Goal: Information Seeking & Learning: Learn about a topic

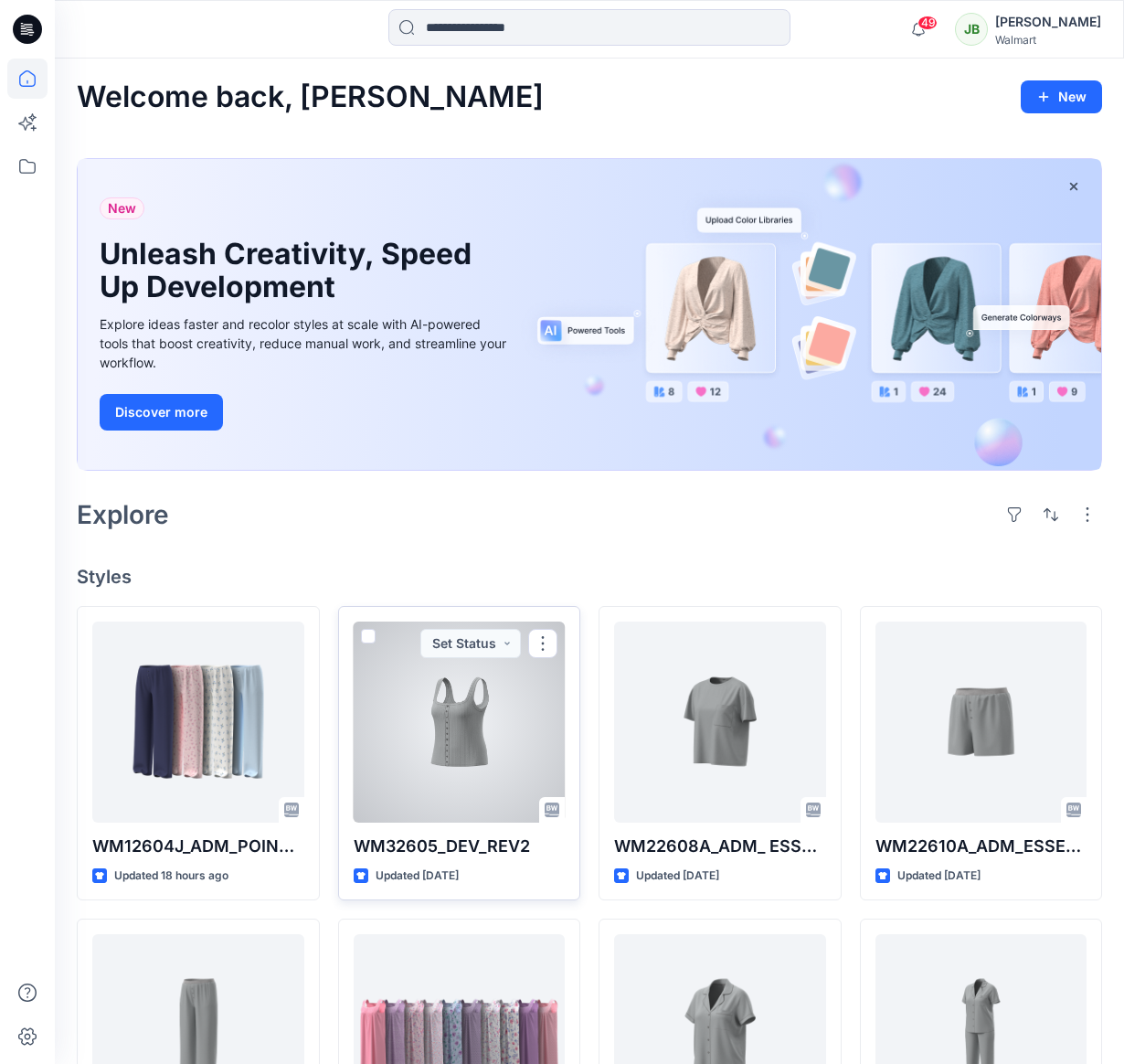
click at [468, 771] on div at bounding box center [459, 722] width 212 height 201
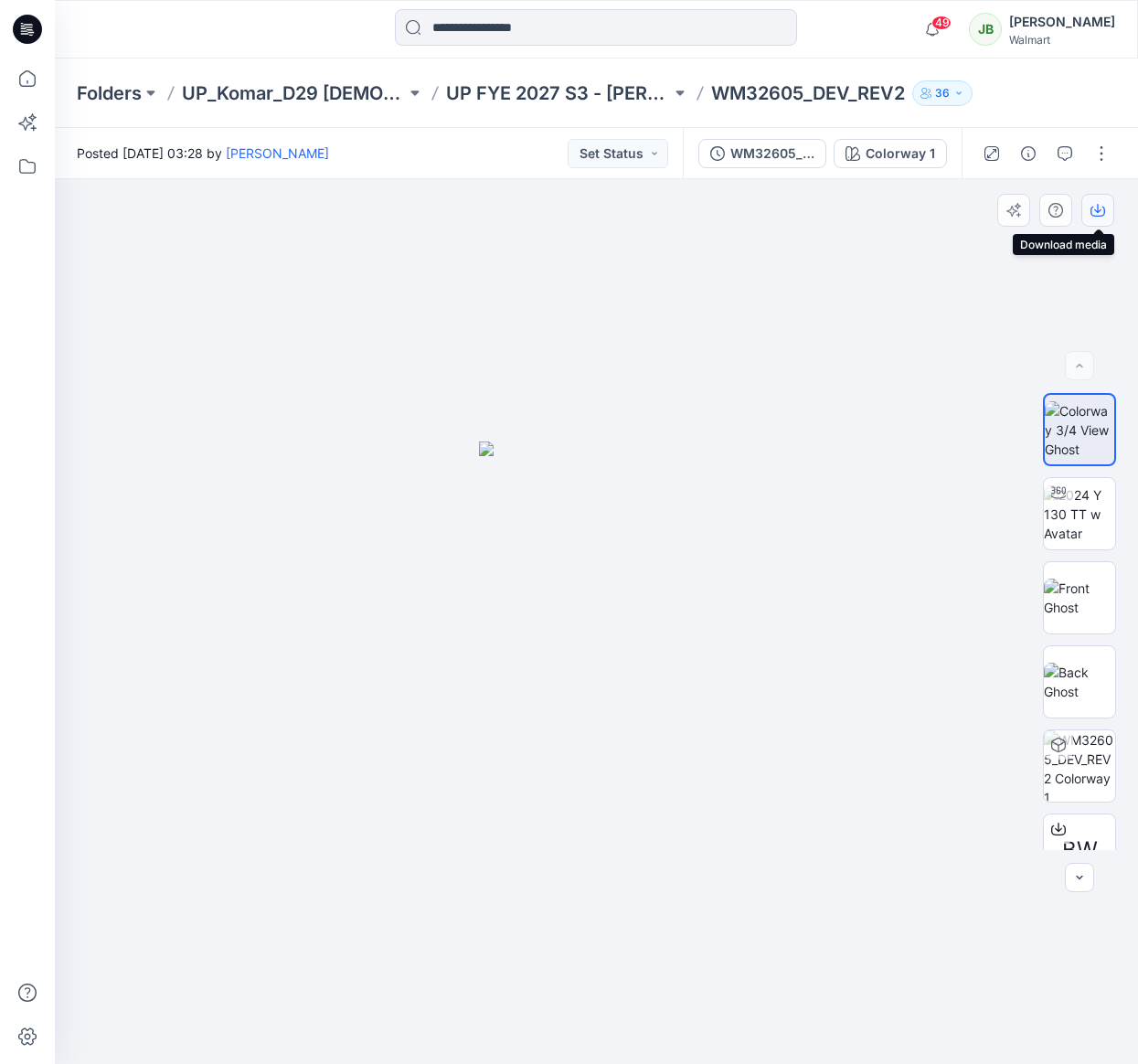
click at [1105, 208] on icon "button" at bounding box center [1098, 212] width 15 height 10
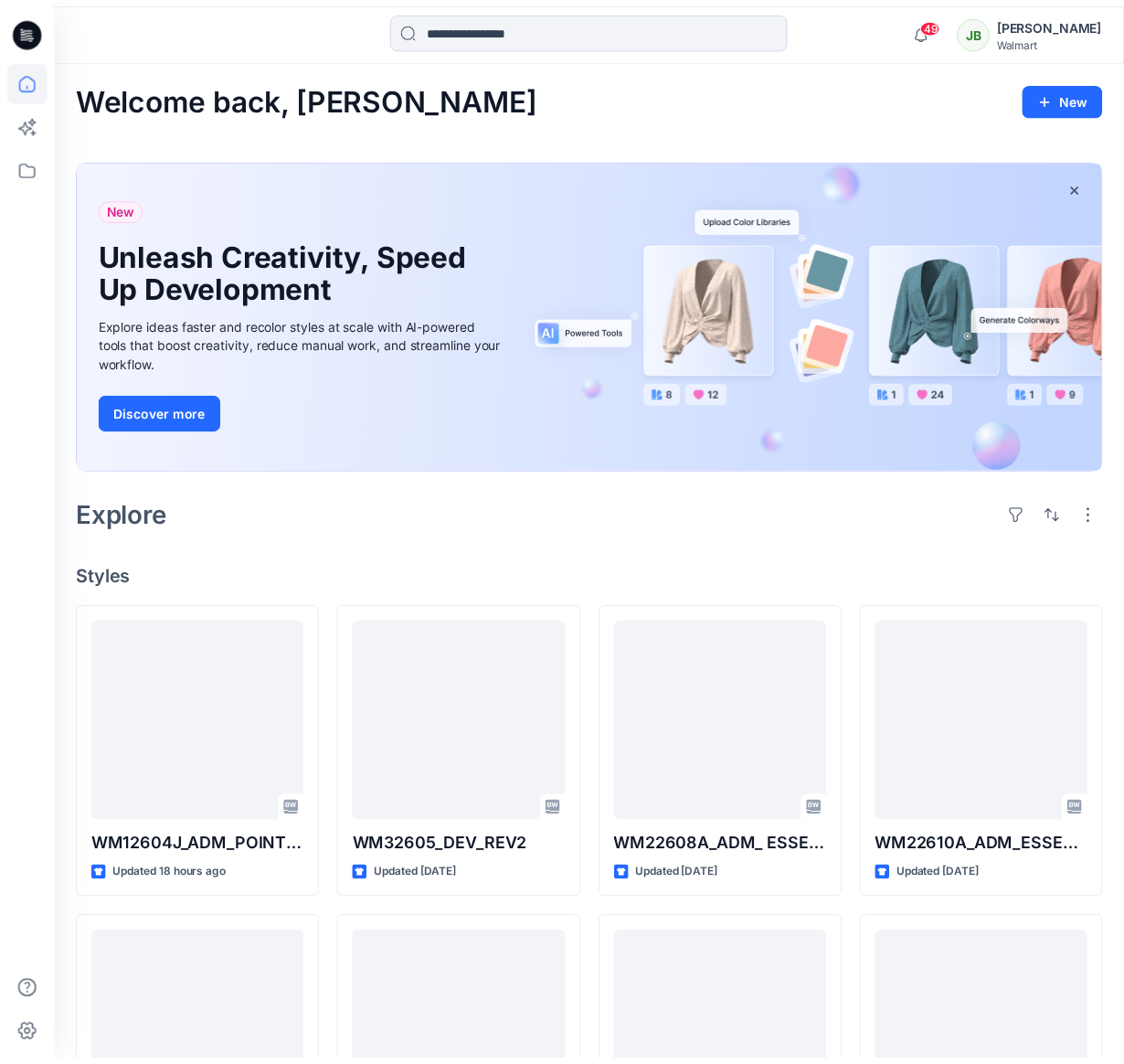
scroll to position [550, 0]
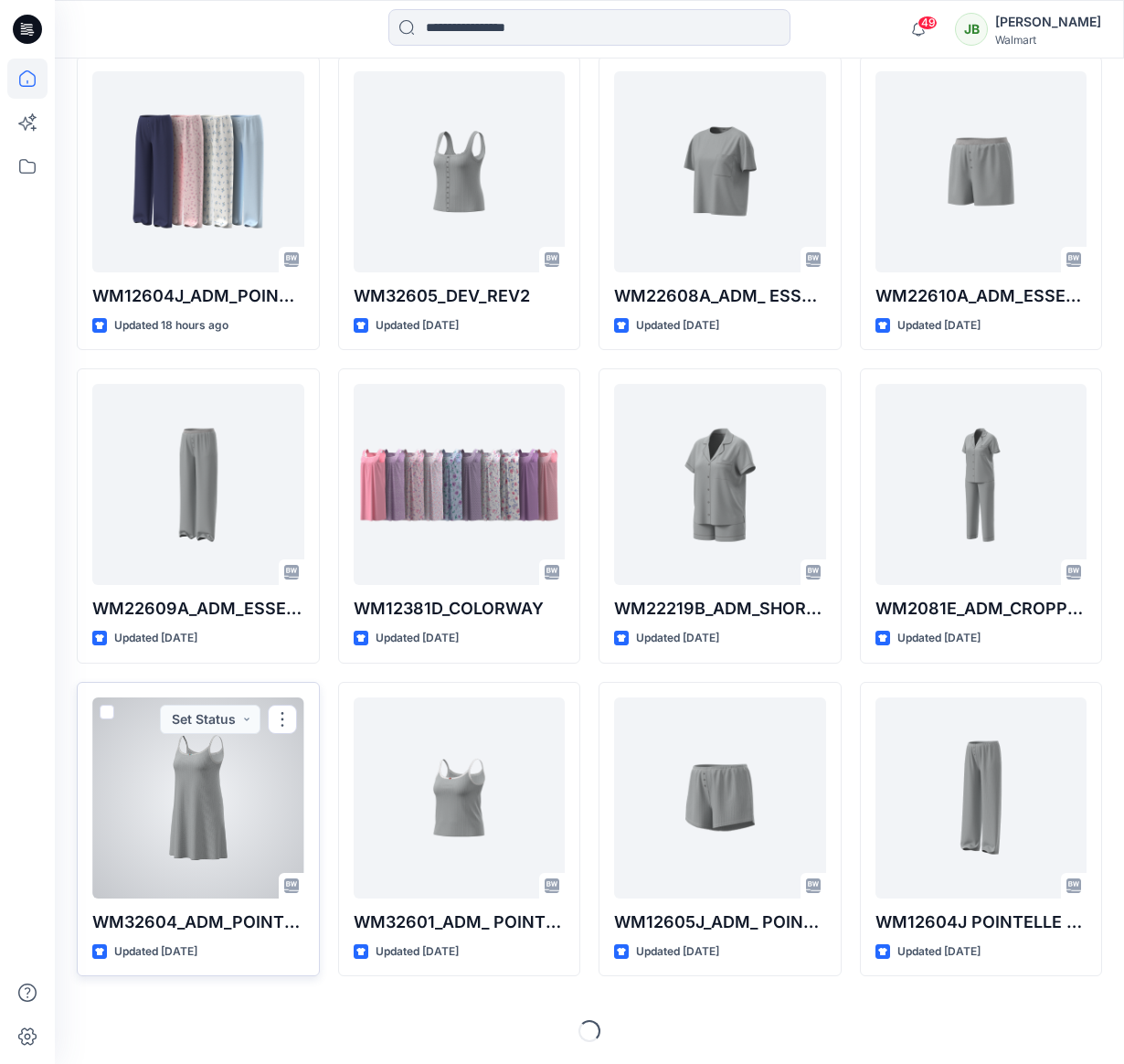
click at [212, 778] on div at bounding box center [198, 798] width 212 height 201
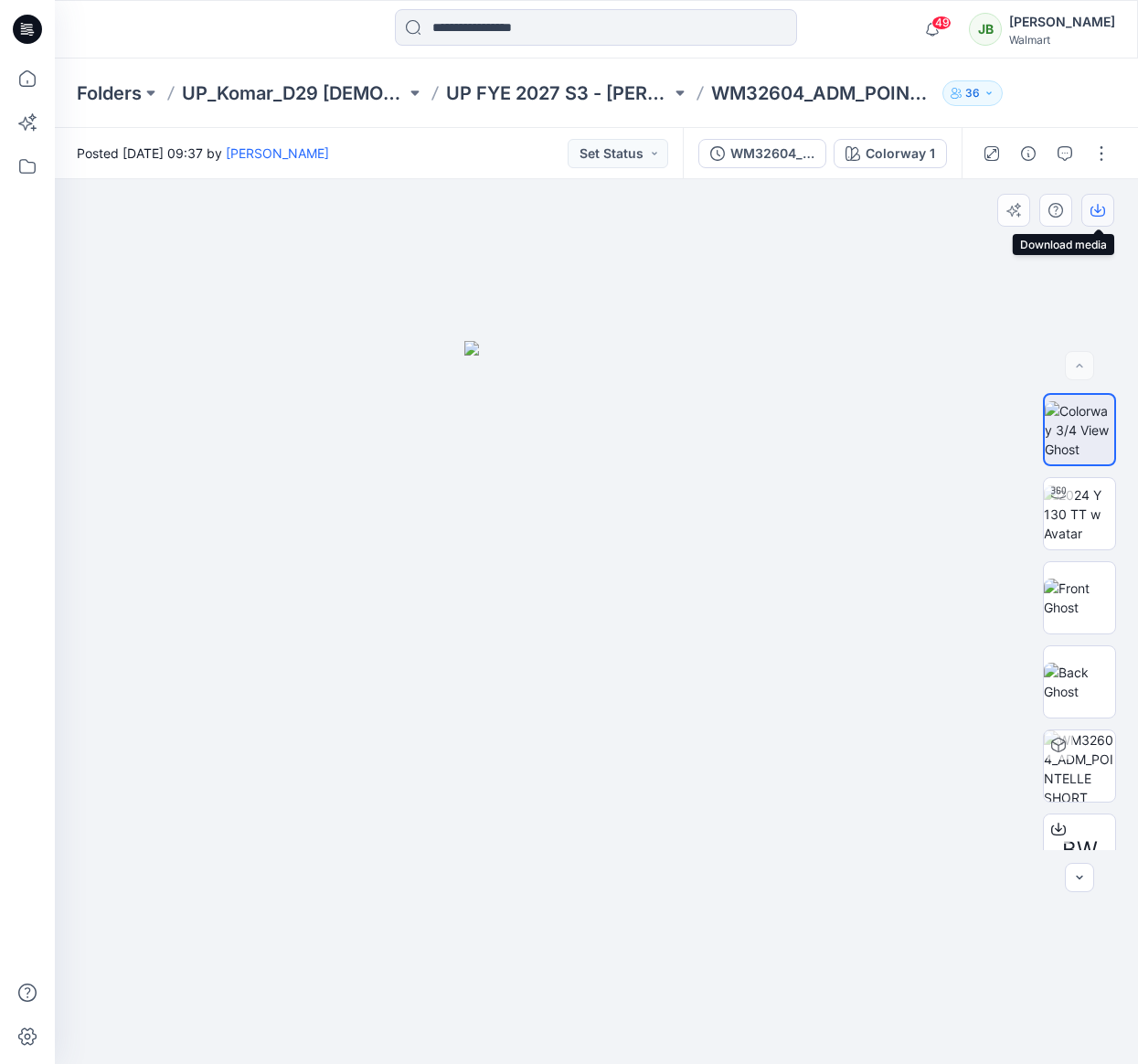
click at [1100, 210] on icon "button" at bounding box center [1098, 210] width 15 height 15
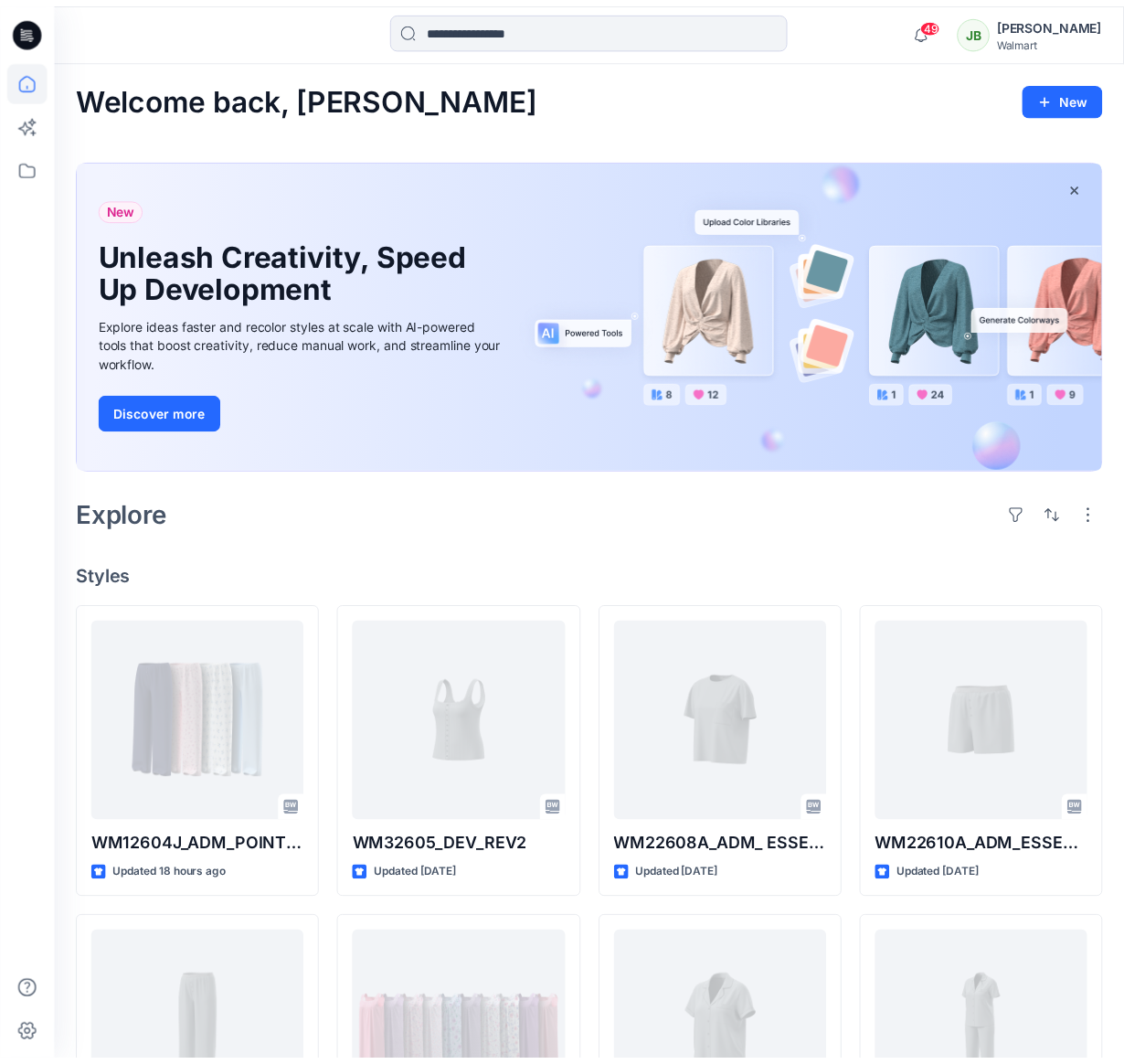
scroll to position [550, 0]
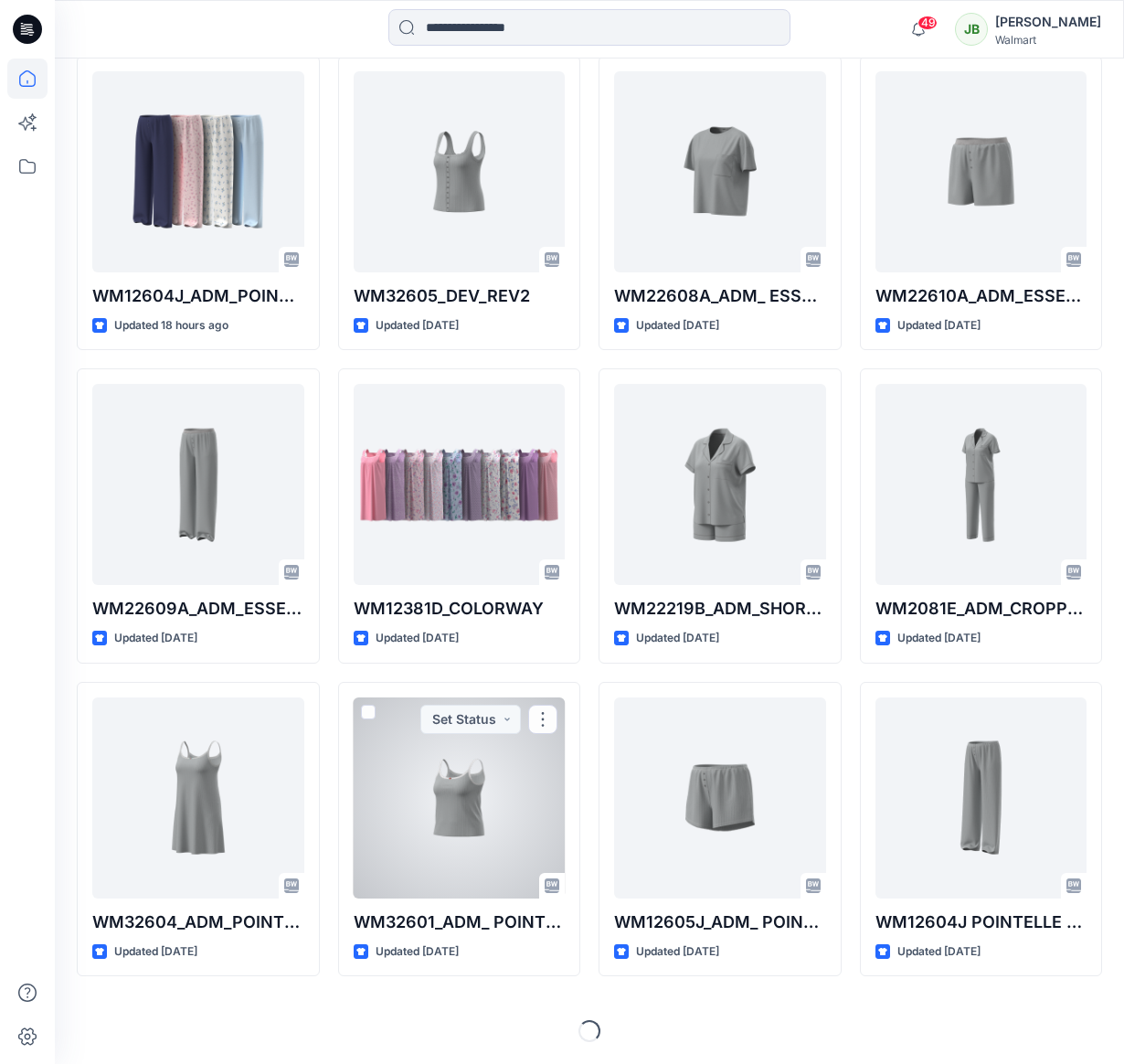
click at [422, 735] on div at bounding box center [459, 798] width 212 height 201
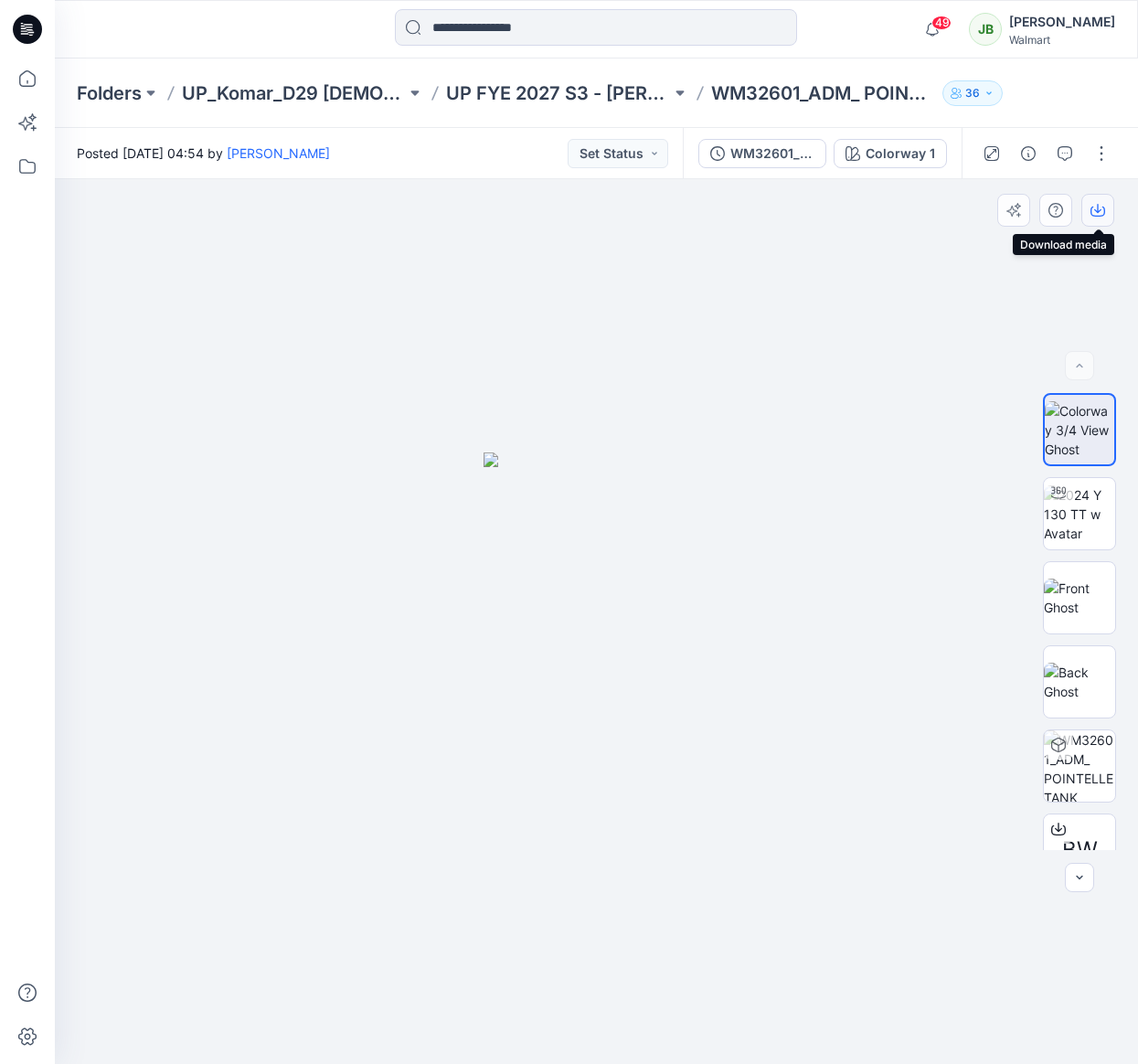
click at [1097, 208] on icon "button" at bounding box center [1098, 210] width 15 height 15
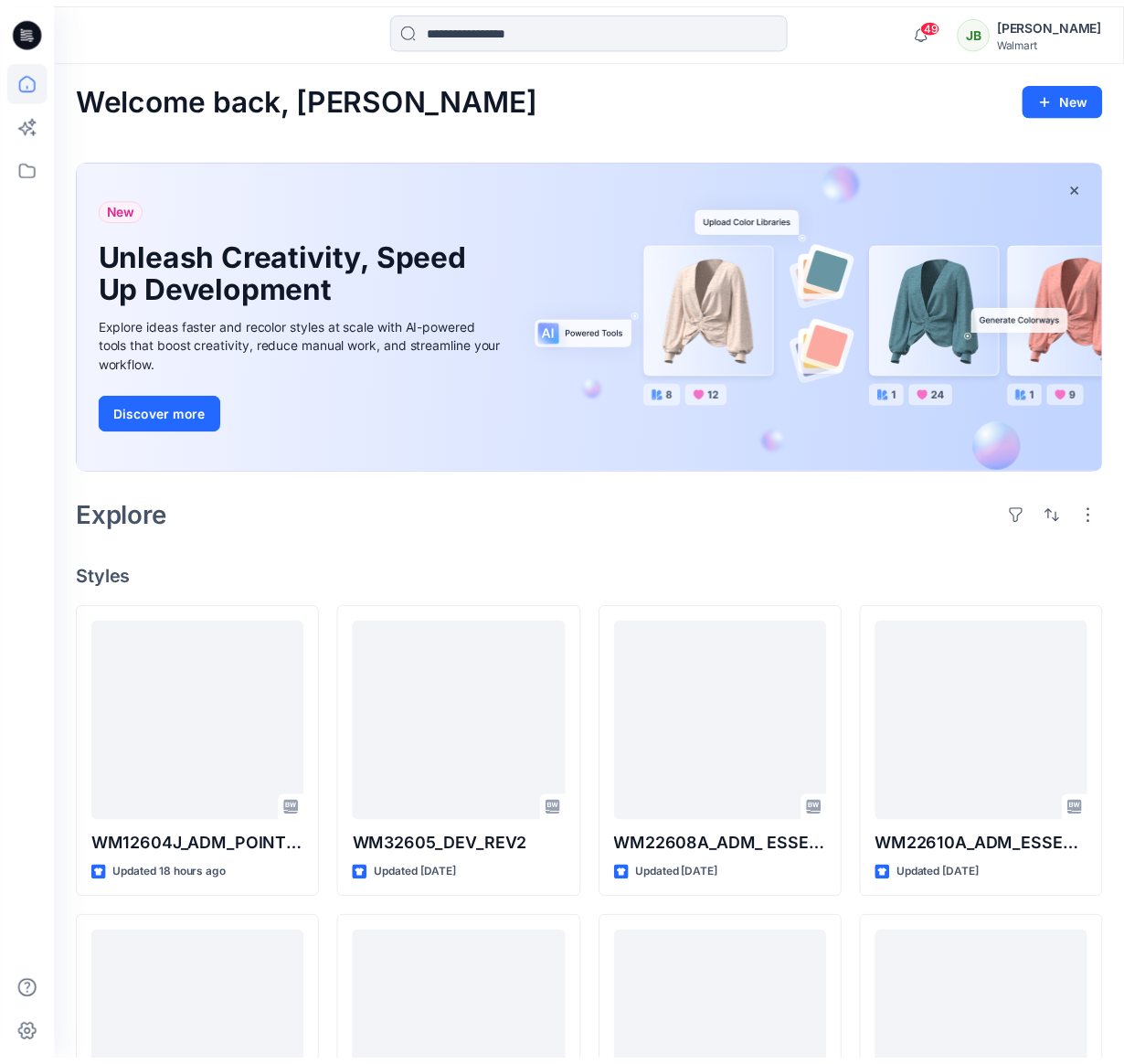
scroll to position [550, 0]
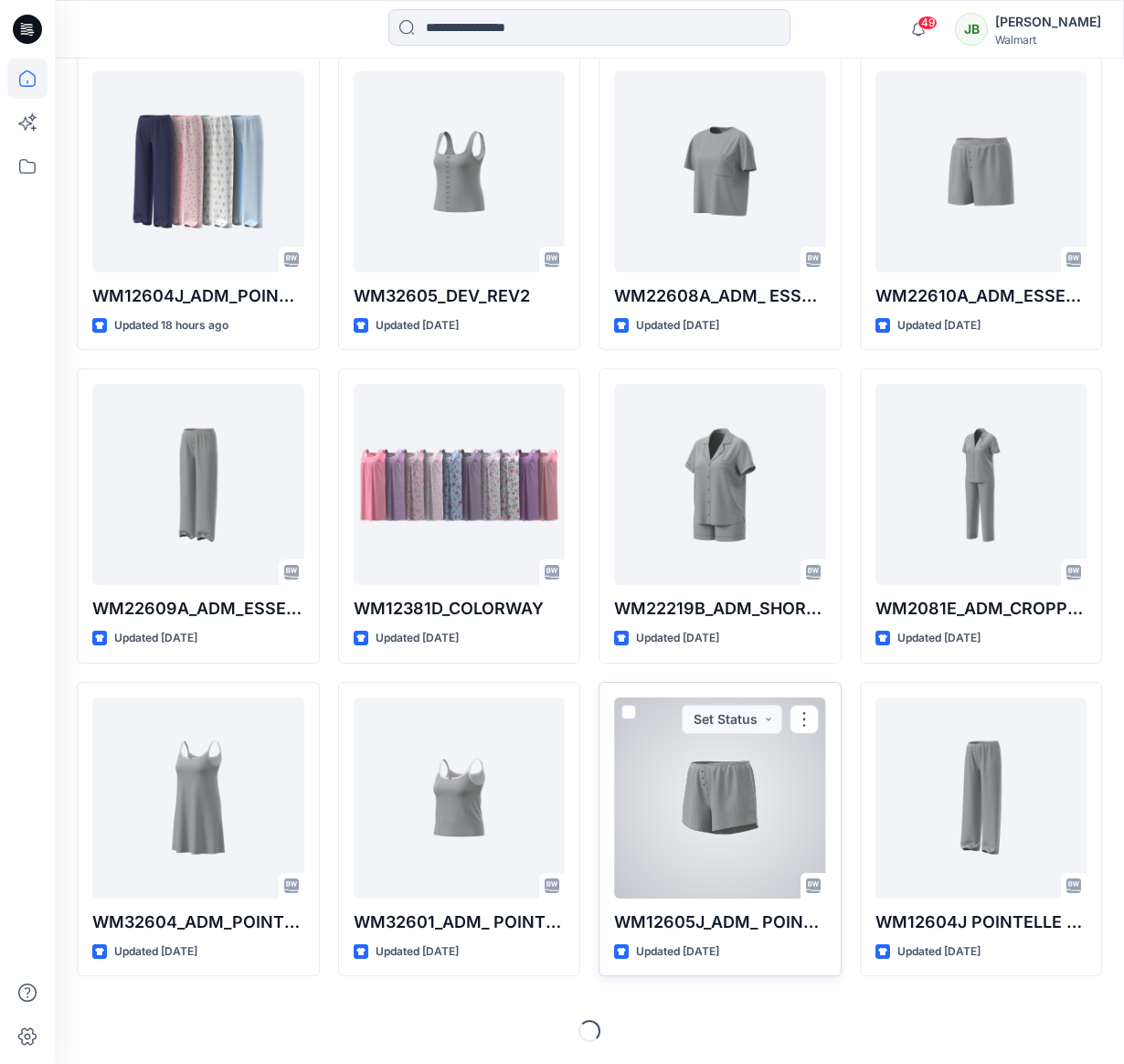
click at [736, 750] on div at bounding box center [719, 798] width 212 height 201
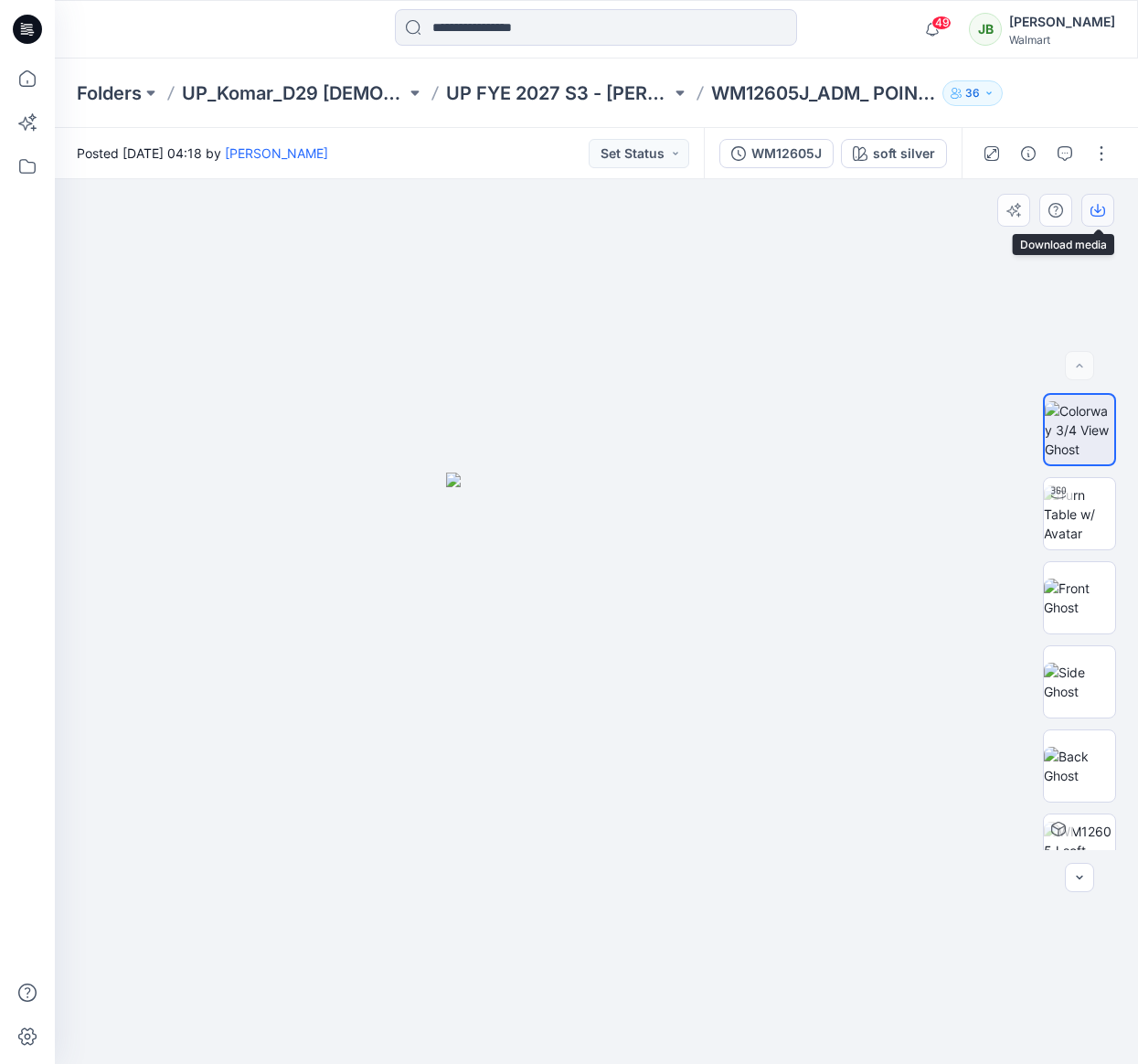
click at [1099, 212] on icon "button" at bounding box center [1098, 208] width 7 height 9
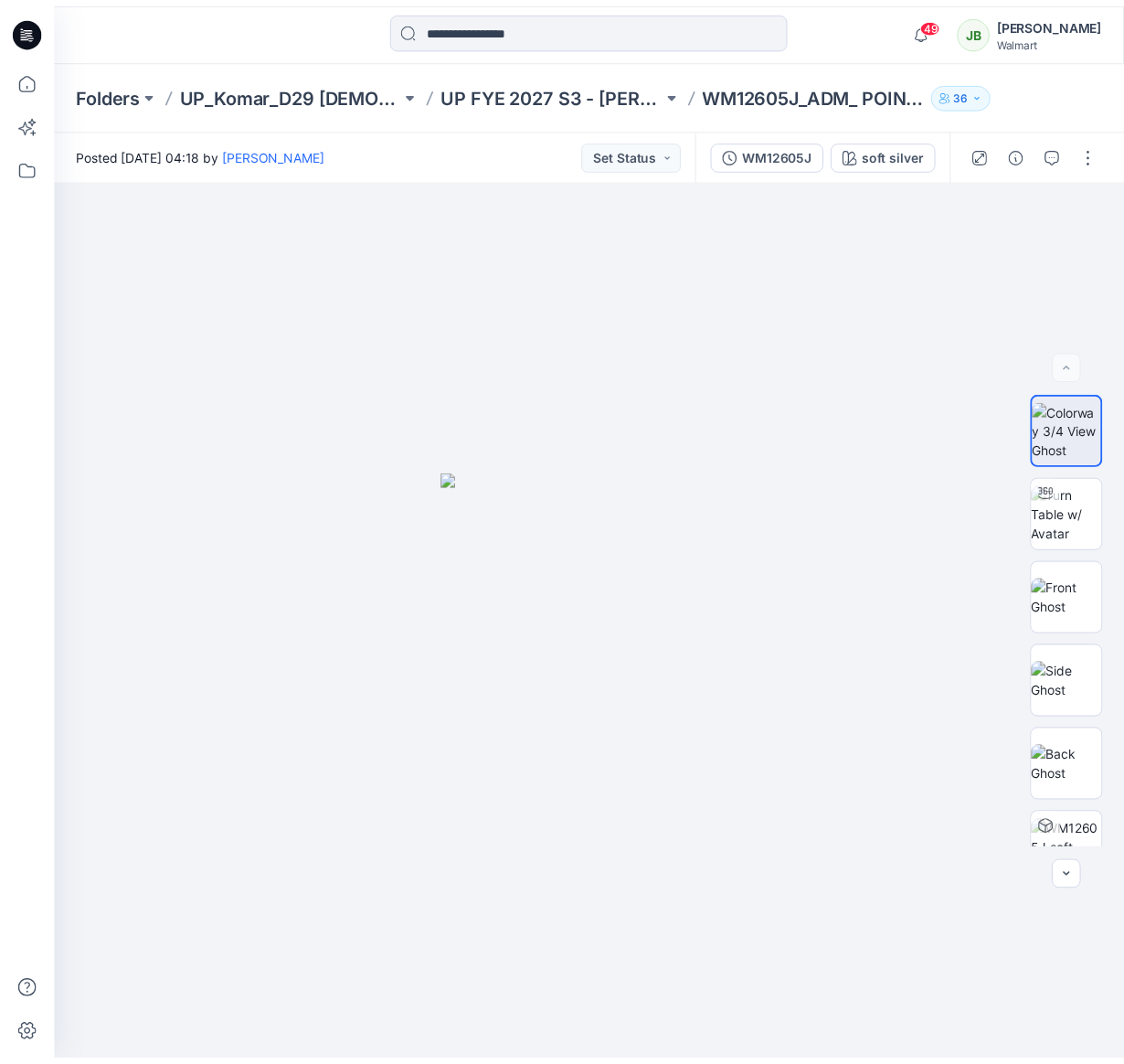
scroll to position [550, 0]
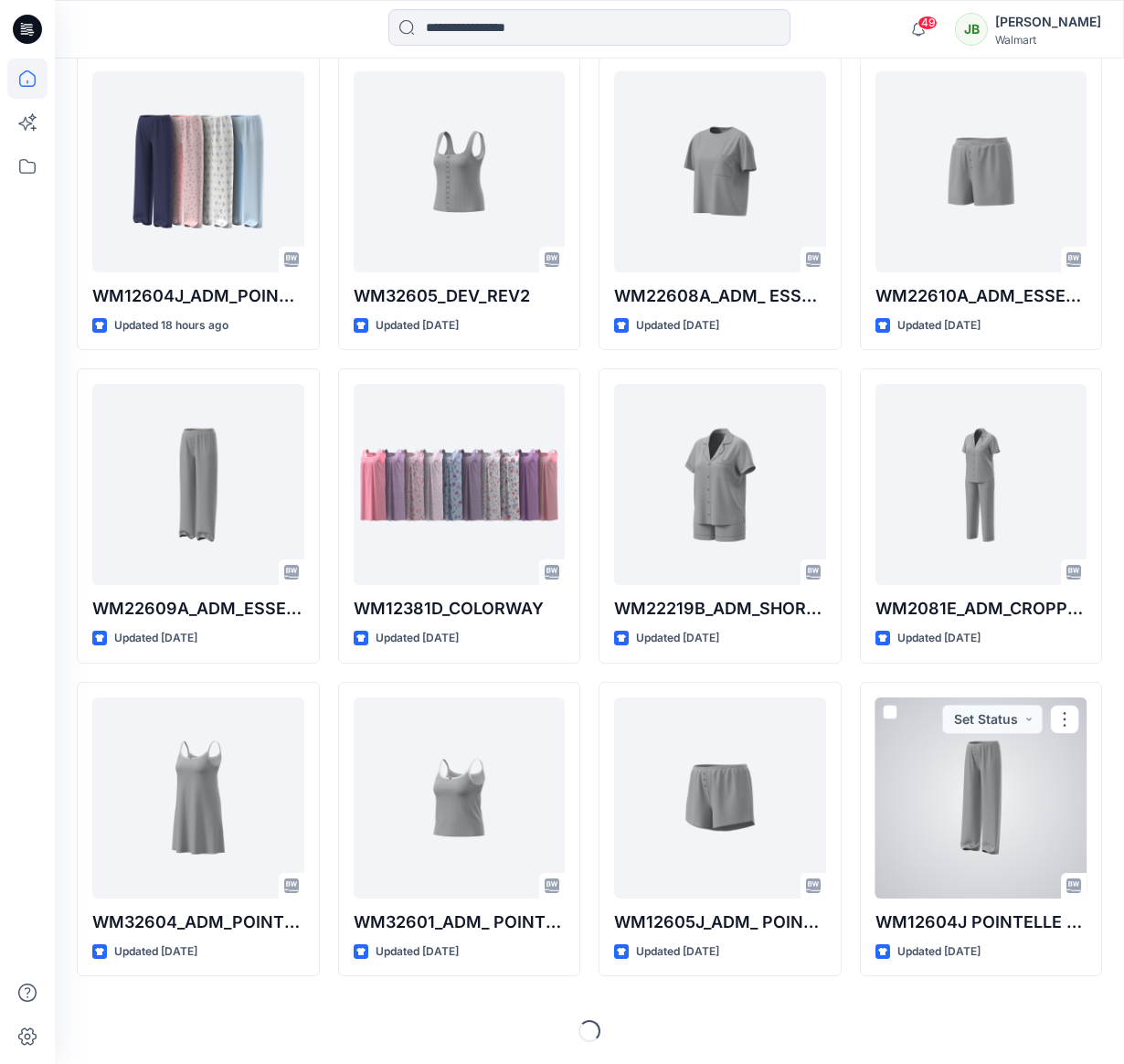
click at [945, 781] on div at bounding box center [981, 798] width 212 height 201
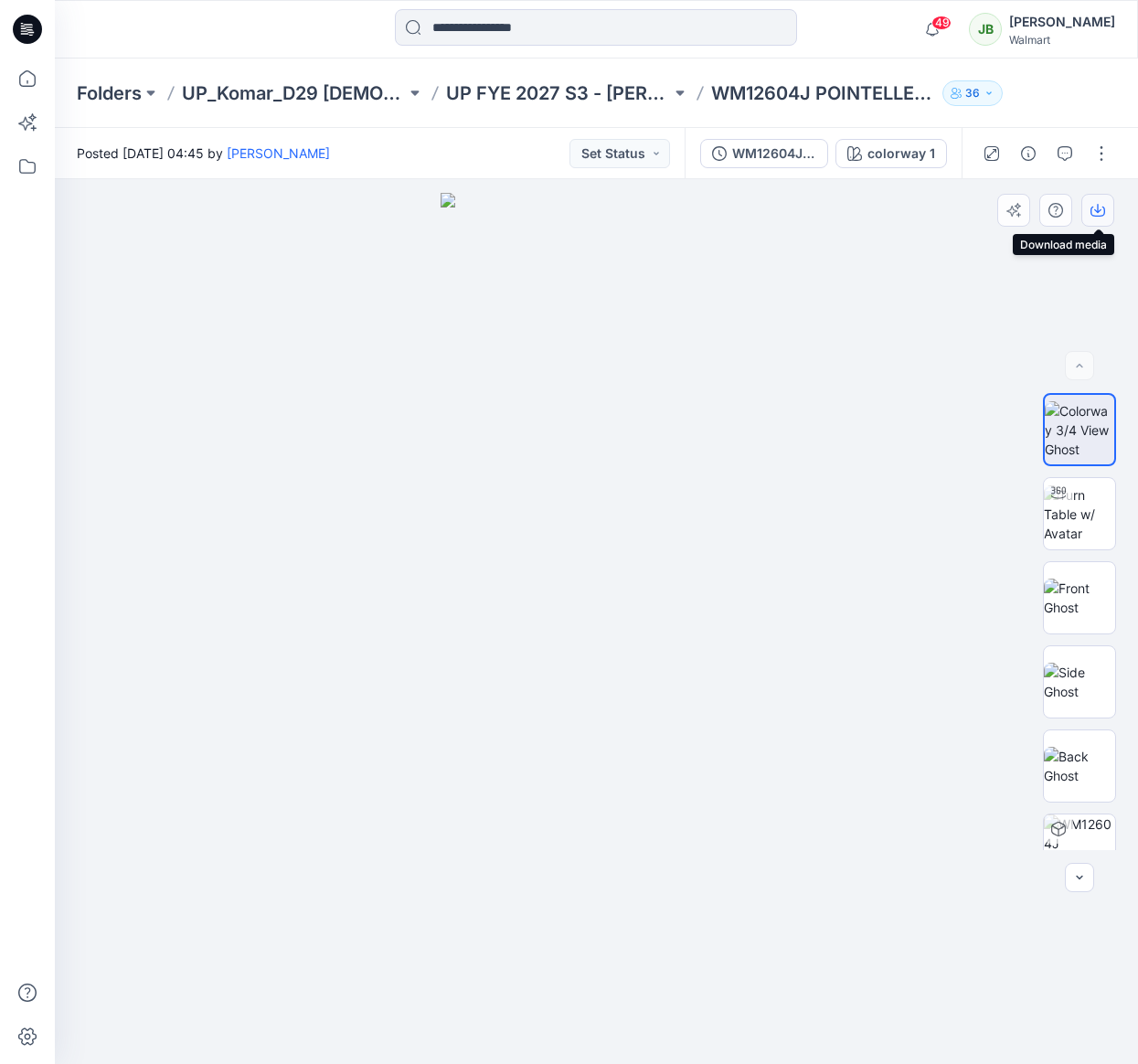
click at [1095, 201] on button "button" at bounding box center [1098, 210] width 32 height 32
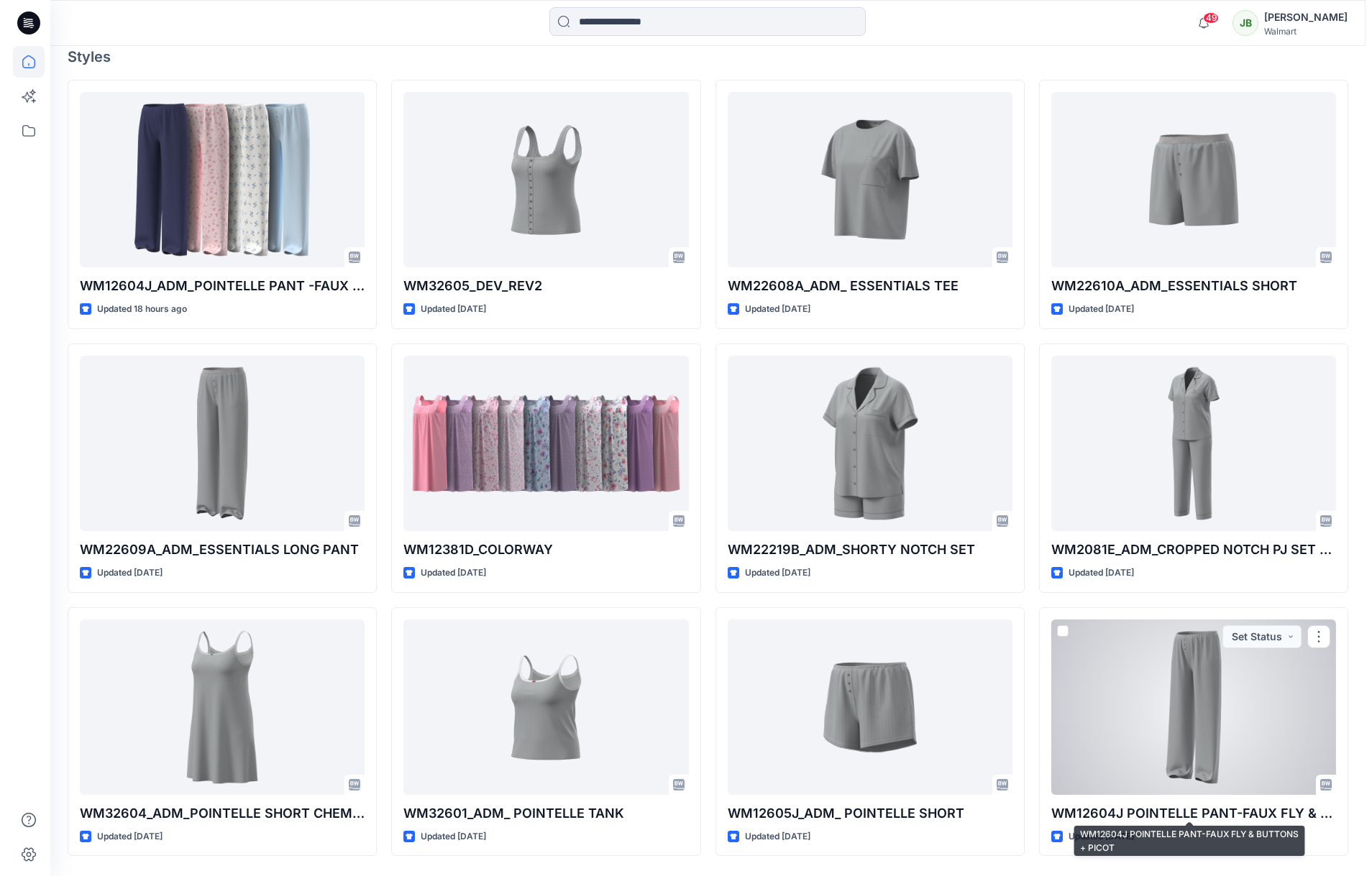
scroll to position [418, 0]
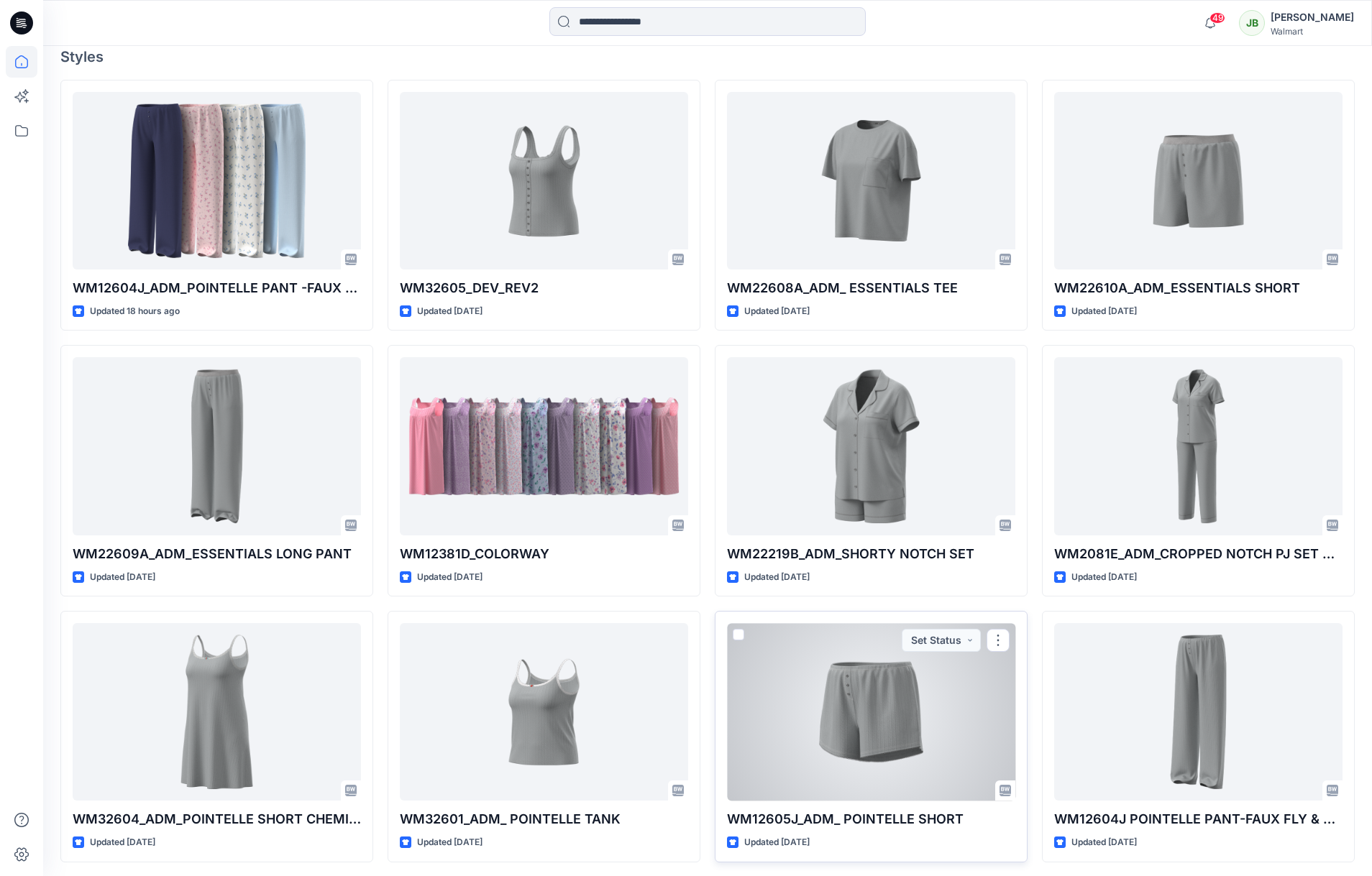
drag, startPoint x: 856, startPoint y: 696, endPoint x: 863, endPoint y: 672, distance: 25.0
click at [847, 658] on div at bounding box center [871, 711] width 288 height 177
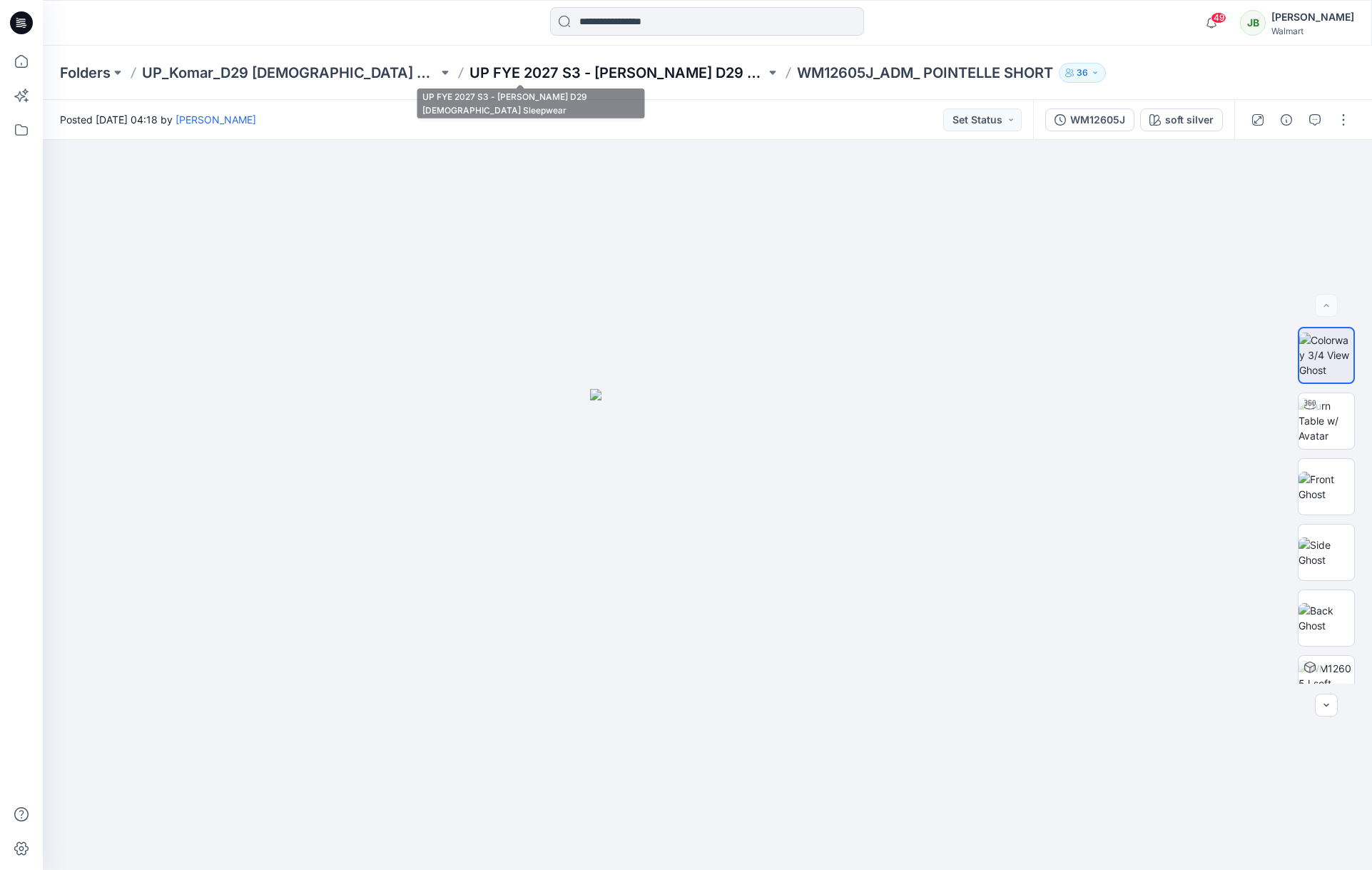
click at [586, 69] on p "UP FYE 2027 S3 - Komar D29 Ladies Sleepwear" at bounding box center [617, 73] width 296 height 20
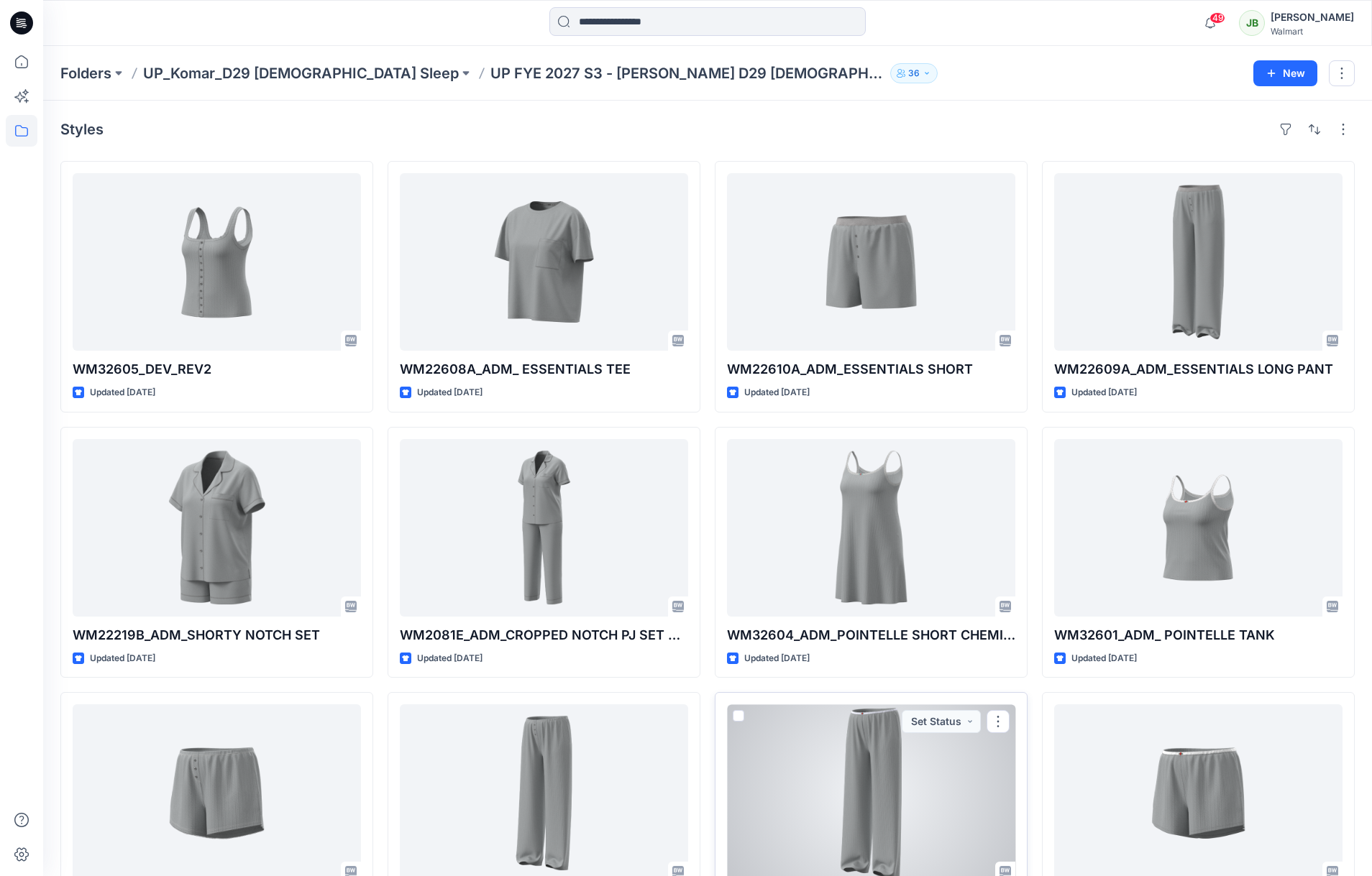
click at [860, 813] on div at bounding box center [871, 792] width 288 height 177
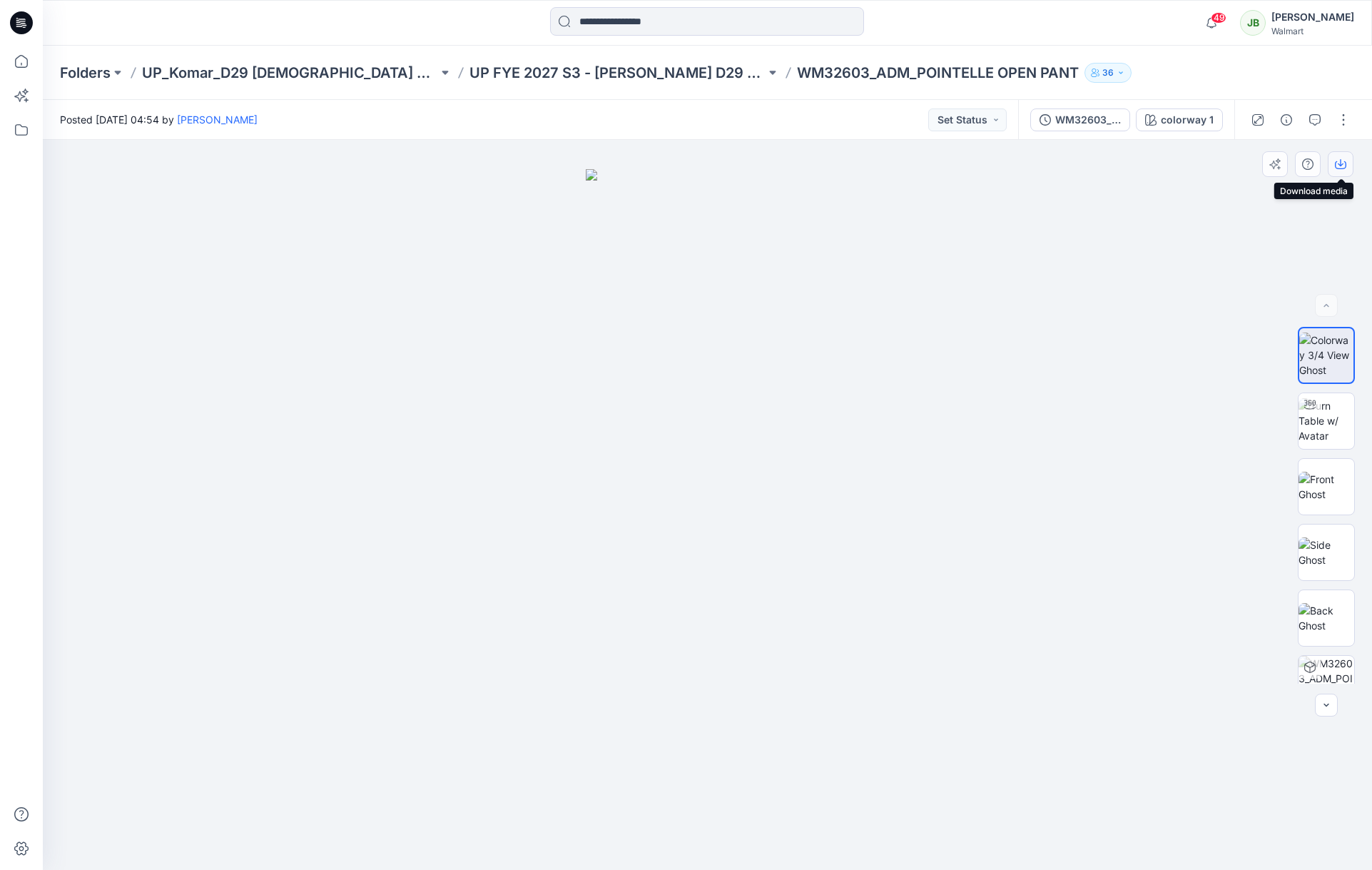
click at [887, 170] on button "button" at bounding box center [1340, 164] width 25 height 25
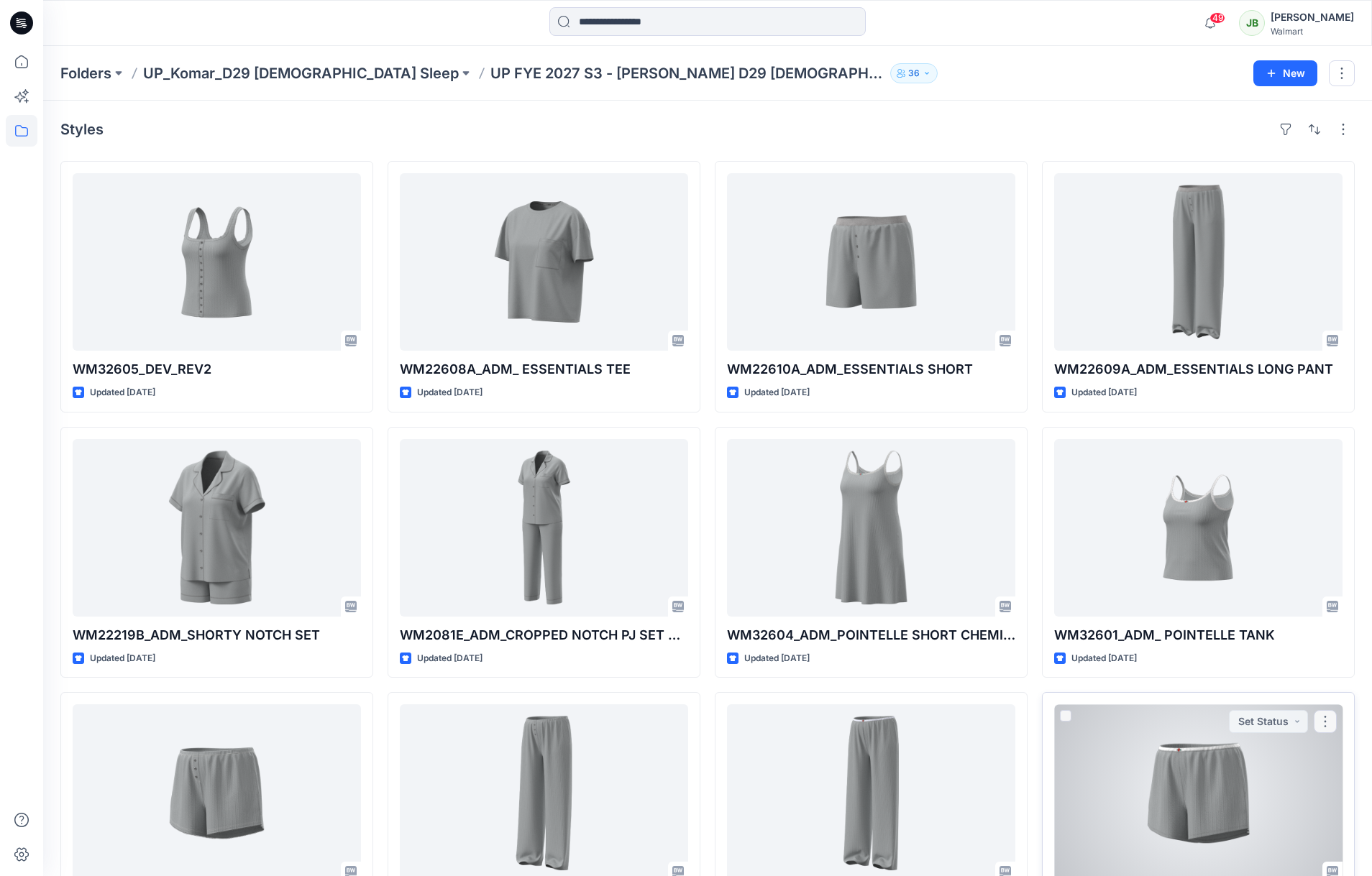
click at [894, 747] on div at bounding box center [1199, 792] width 288 height 177
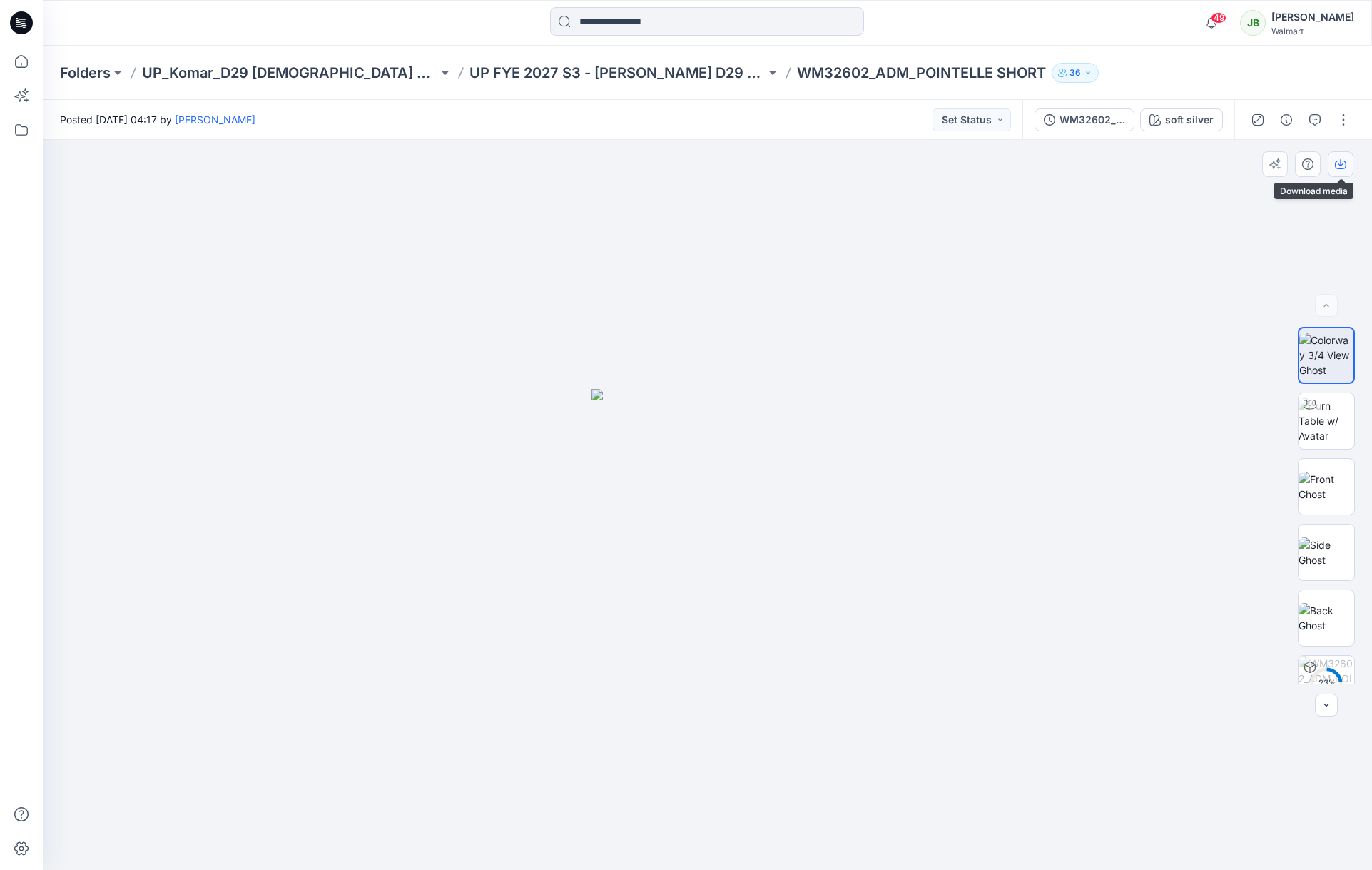
click at [887, 158] on button "button" at bounding box center [1340, 164] width 25 height 25
